Goal: Check status: Check status

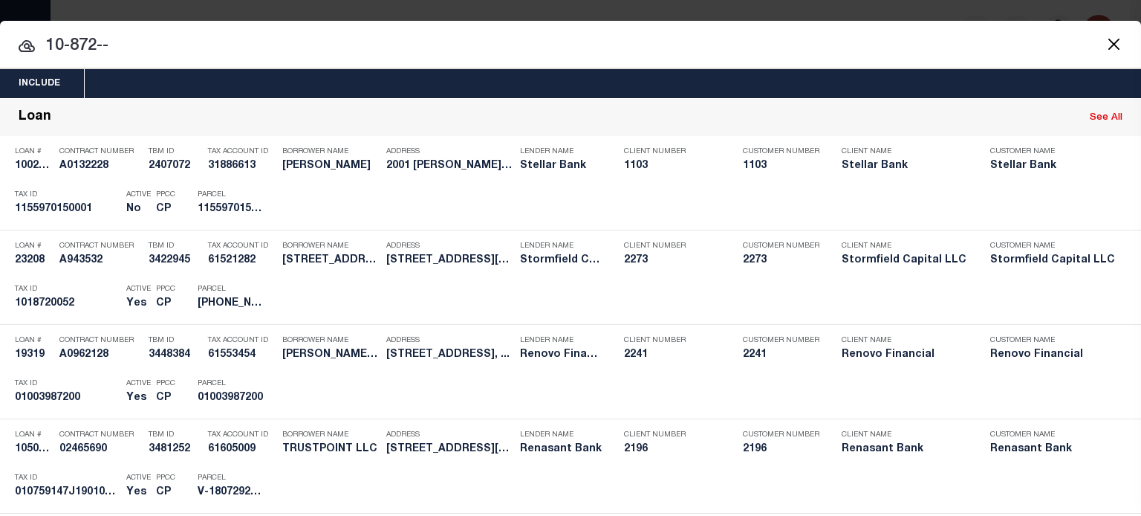
scroll to position [0, 332]
click at [1104, 50] on button "Close" at bounding box center [1113, 43] width 19 height 19
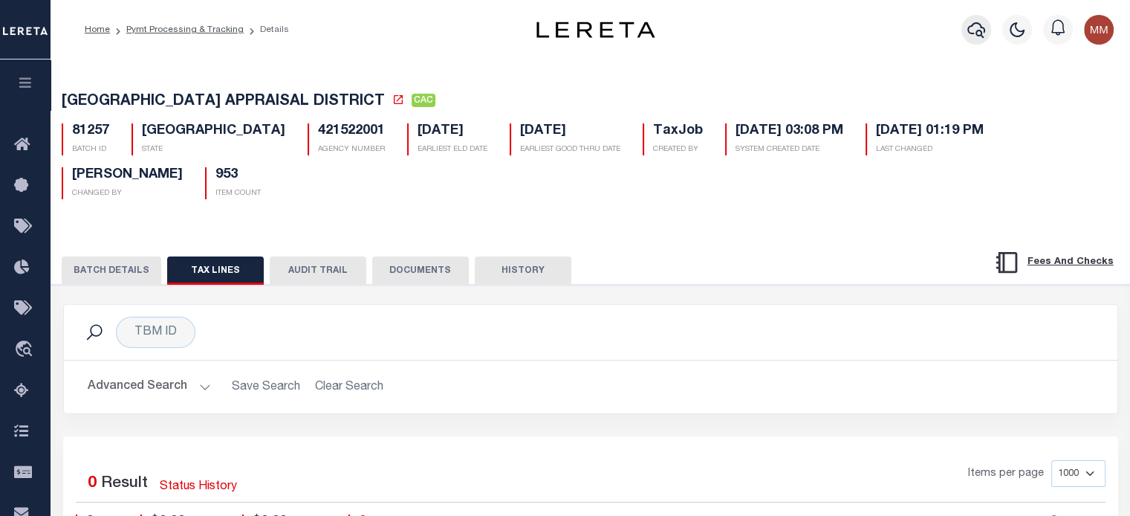
click at [980, 24] on icon "button" at bounding box center [976, 30] width 18 height 18
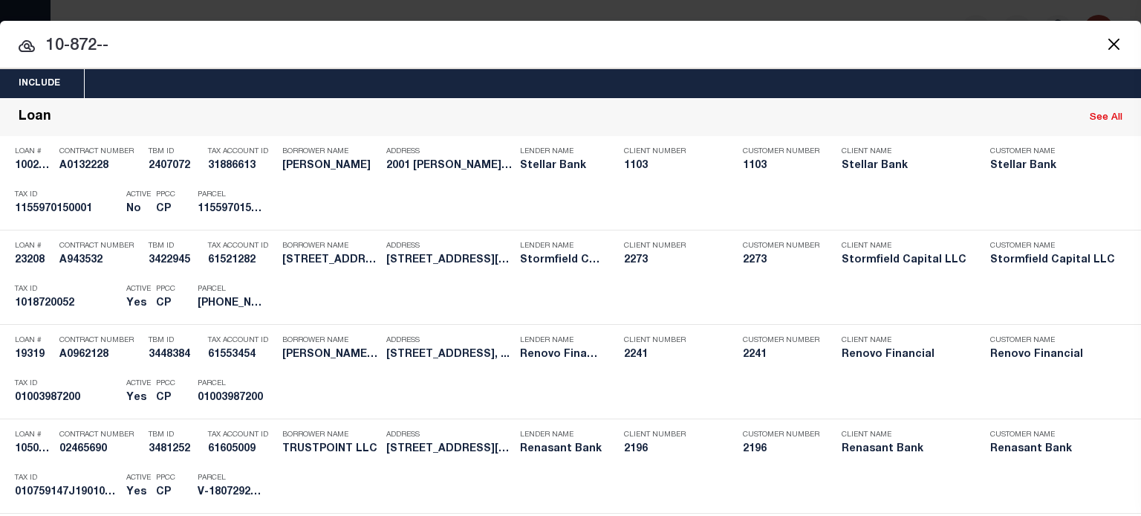
drag, startPoint x: 31, startPoint y: 42, endPoint x: -466, endPoint y: 33, distance: 497.0
click at [0, 33] on html "Home Pymt Processing & Tracking Details" at bounding box center [570, 394] width 1141 height 789
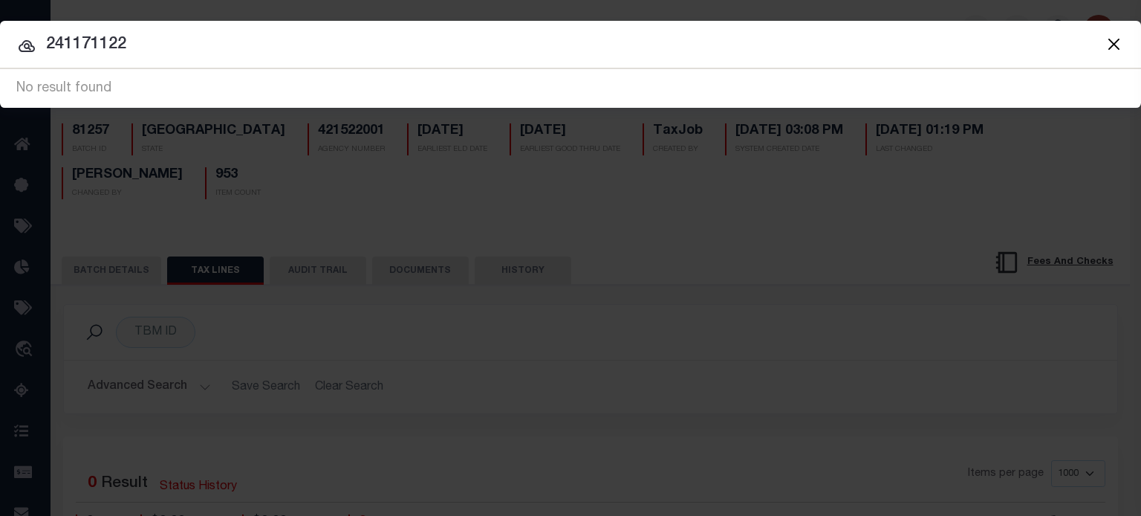
click at [137, 45] on input "241171122" at bounding box center [570, 45] width 1141 height 26
type input "24117112201"
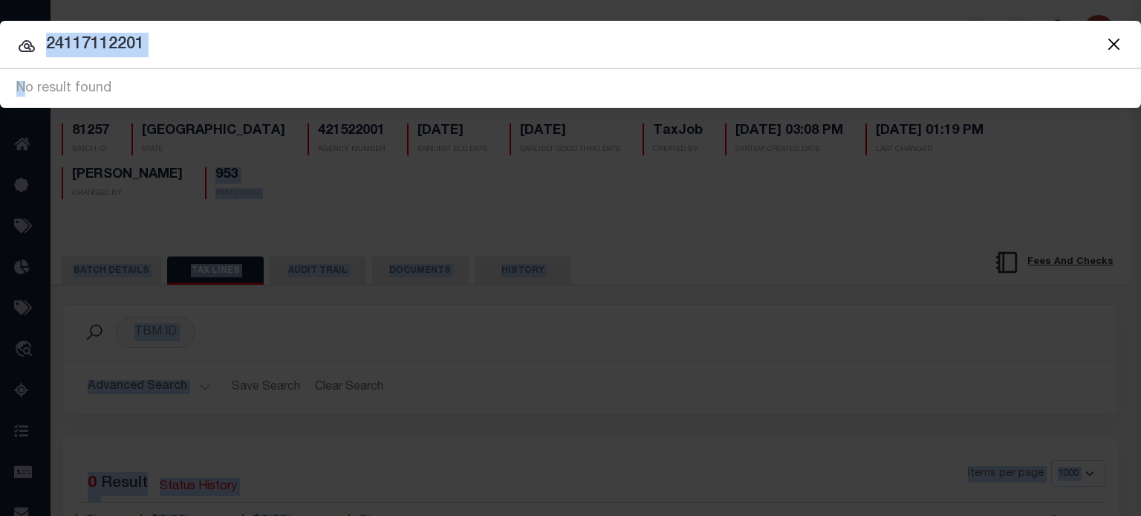
drag, startPoint x: -7, startPoint y: 178, endPoint x: -40, endPoint y: 176, distance: 32.7
click at [0, 176] on html "Home Pymt Processing & Tracking Details" at bounding box center [570, 394] width 1141 height 789
click at [180, 49] on input "24117112201" at bounding box center [570, 45] width 1141 height 26
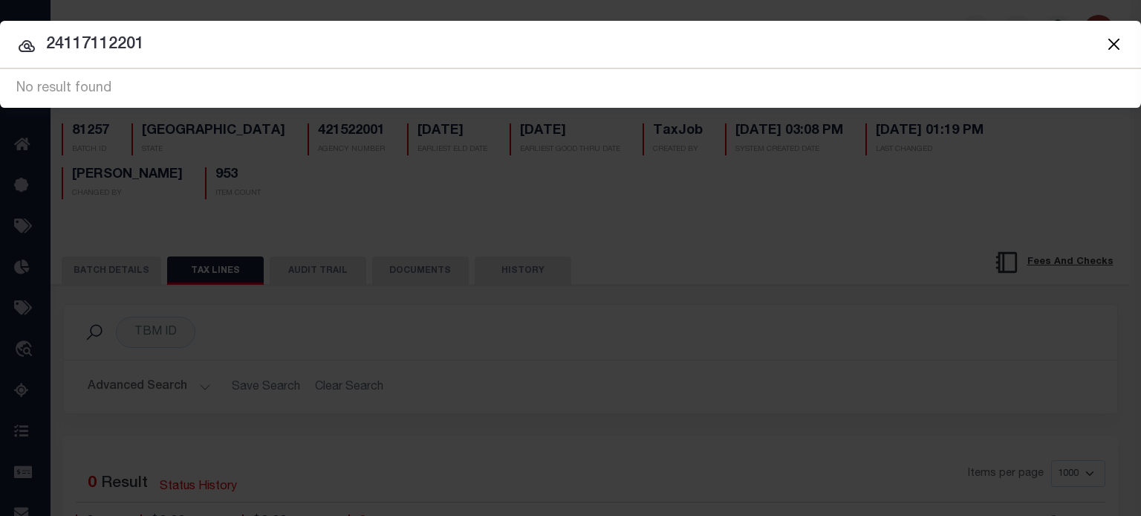
drag, startPoint x: 180, startPoint y: 48, endPoint x: -513, endPoint y: -85, distance: 705.1
click at [0, 0] on html "Home Pymt Processing & Tracking Details" at bounding box center [570, 394] width 1141 height 789
type input "222903417"
